Goal: Information Seeking & Learning: Find specific fact

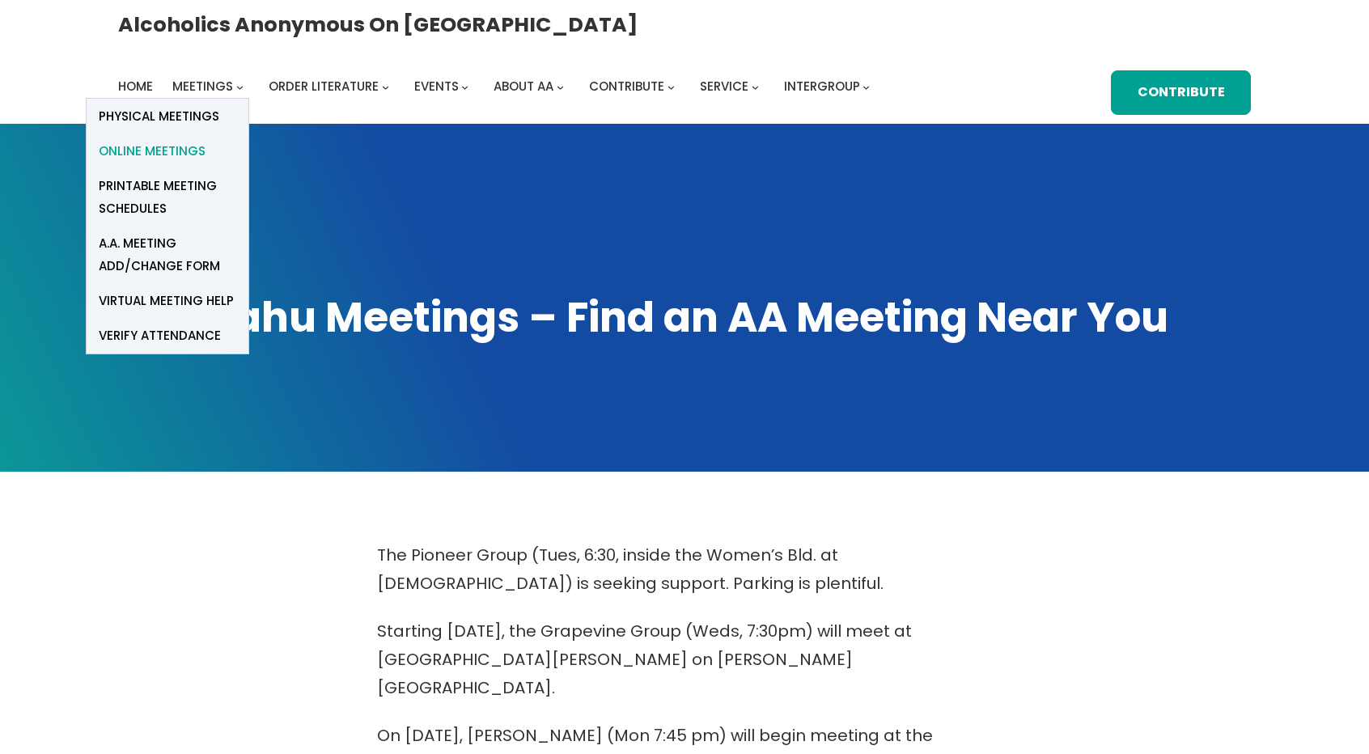
click at [248, 134] on link "Online Meetings" at bounding box center [168, 151] width 162 height 35
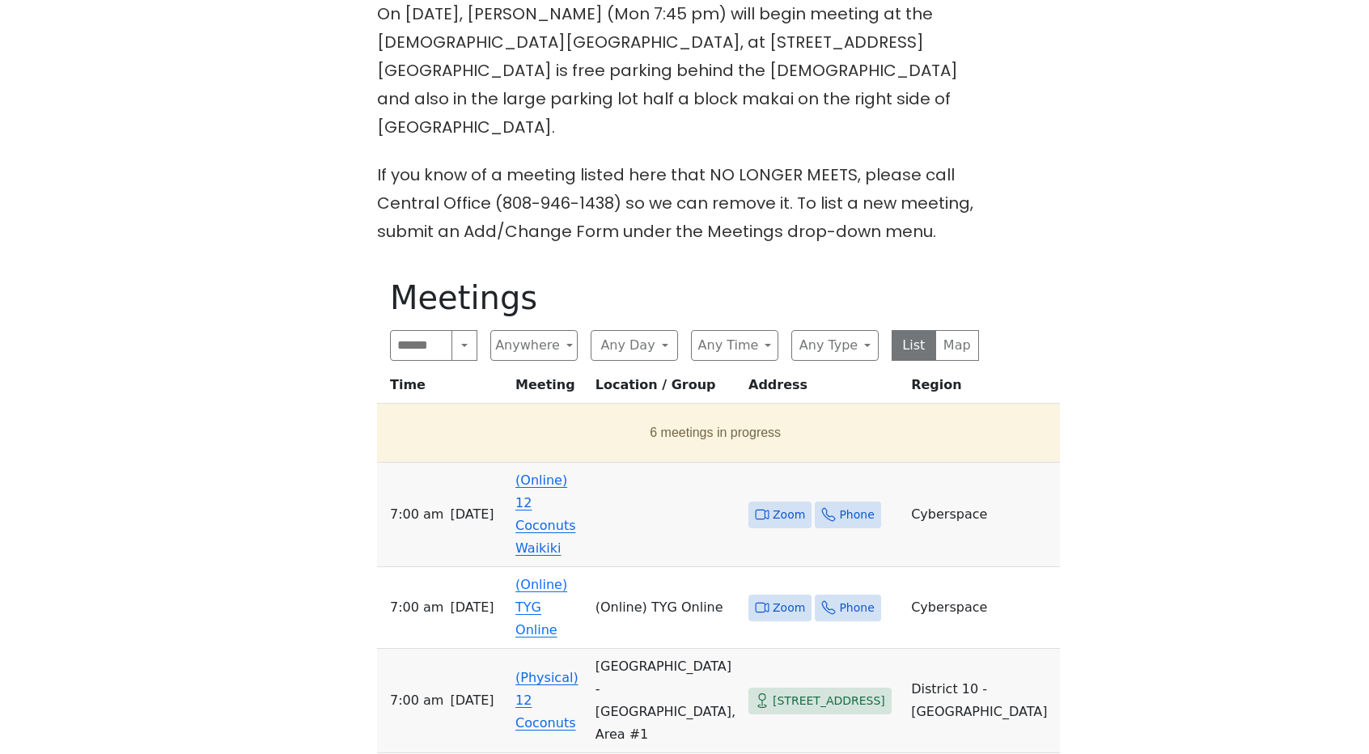
scroll to position [723, 0]
click at [805, 504] on span "Zoom" at bounding box center [789, 514] width 32 height 20
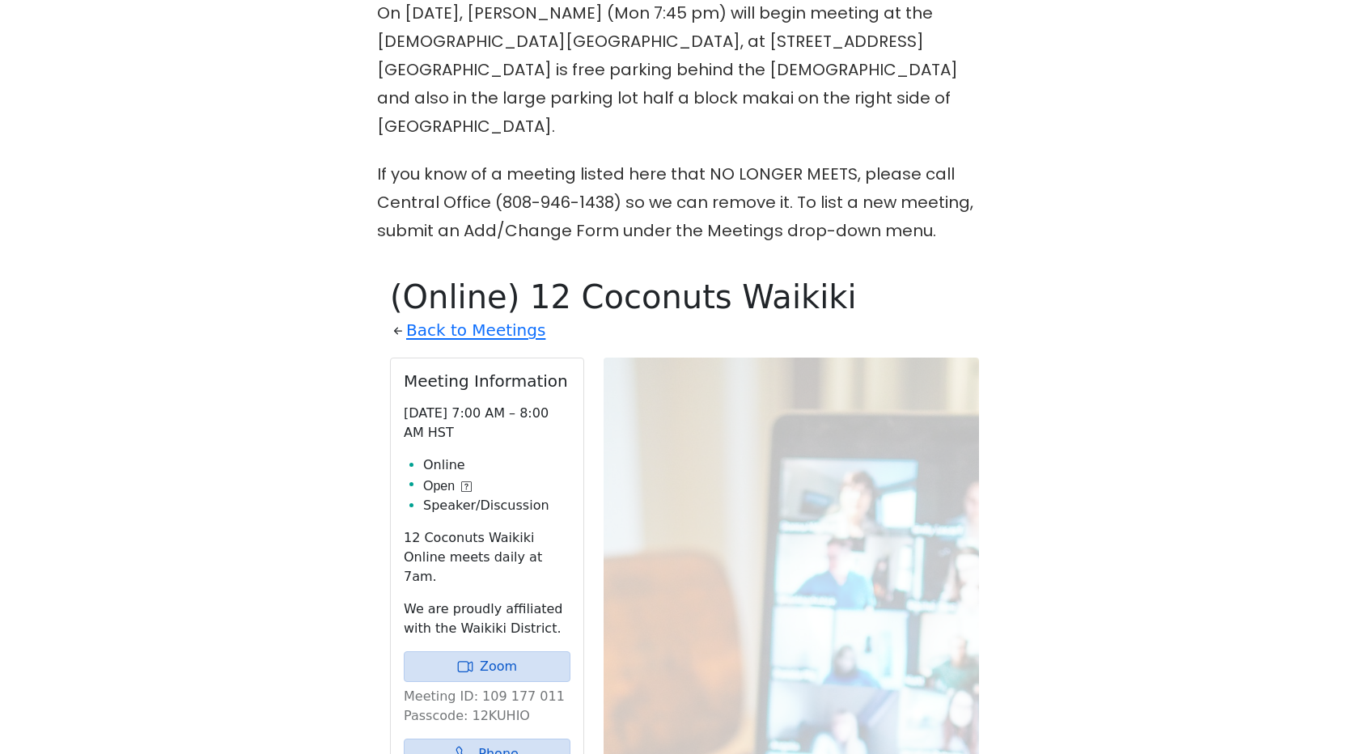
scroll to position [930, 0]
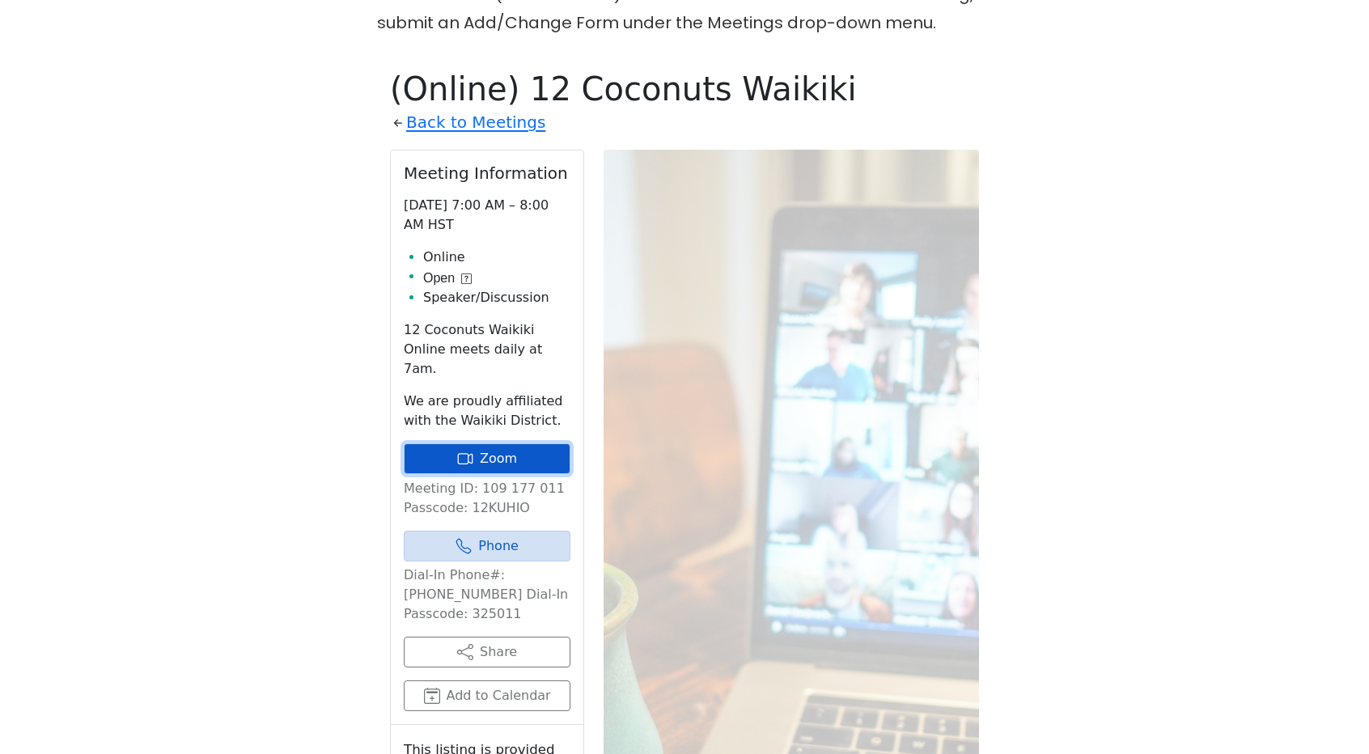
click at [506, 443] on link "Zoom" at bounding box center [487, 458] width 167 height 31
